Goal: Information Seeking & Learning: Learn about a topic

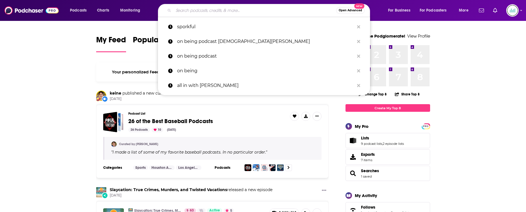
click at [177, 12] on input "Search podcasts, credits, & more..." at bounding box center [255, 10] width 163 height 9
click at [189, 13] on input "Search podcasts, credits, & more..." at bounding box center [255, 10] width 163 height 9
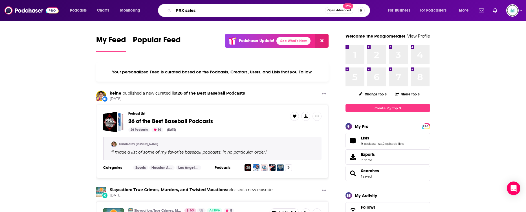
type input "PRX sales"
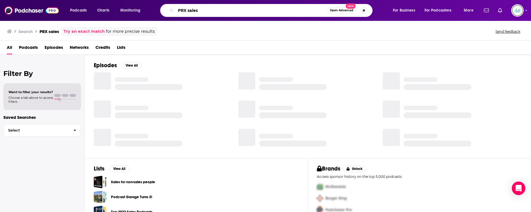
drag, startPoint x: 206, startPoint y: 9, endPoint x: 170, endPoint y: 7, distance: 35.3
click at [170, 7] on div "PRX sales Open Advanced New" at bounding box center [266, 10] width 212 height 13
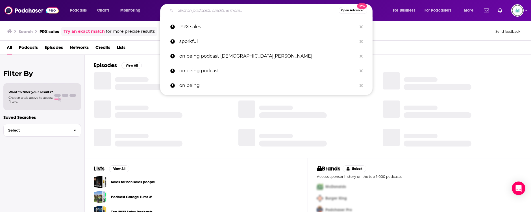
type input "S"
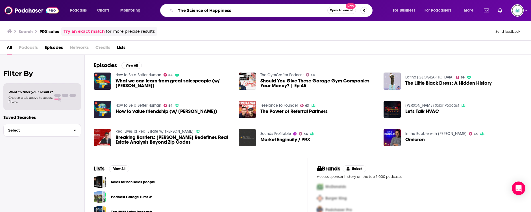
type input "The Science of Happiness"
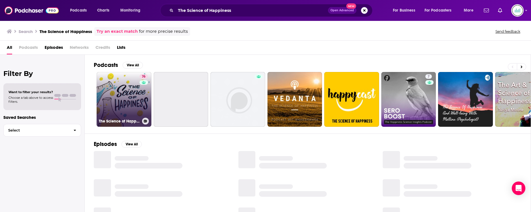
click at [119, 104] on link "76 The Science of Happiness" at bounding box center [124, 99] width 55 height 55
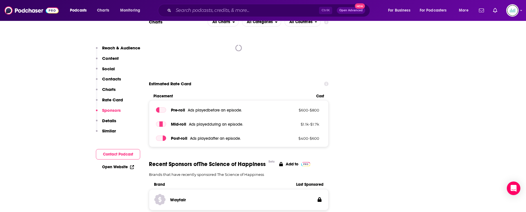
scroll to position [790, 0]
